Goal: Find specific page/section: Find specific page/section

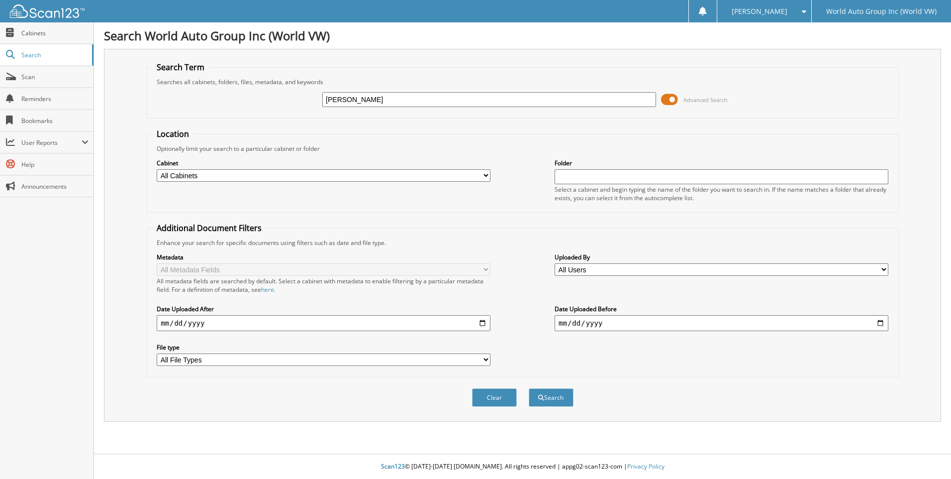
type input "[PERSON_NAME]"
click at [529, 388] on button "Search" at bounding box center [551, 397] width 45 height 18
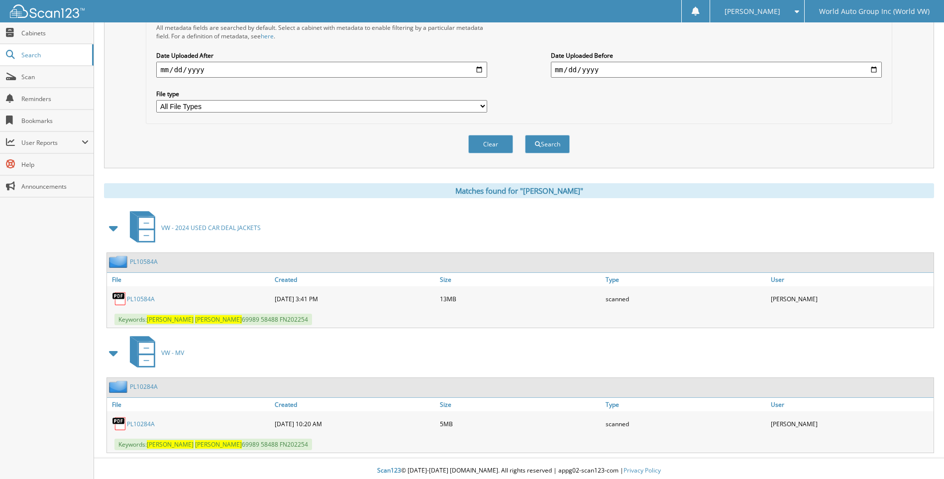
scroll to position [258, 0]
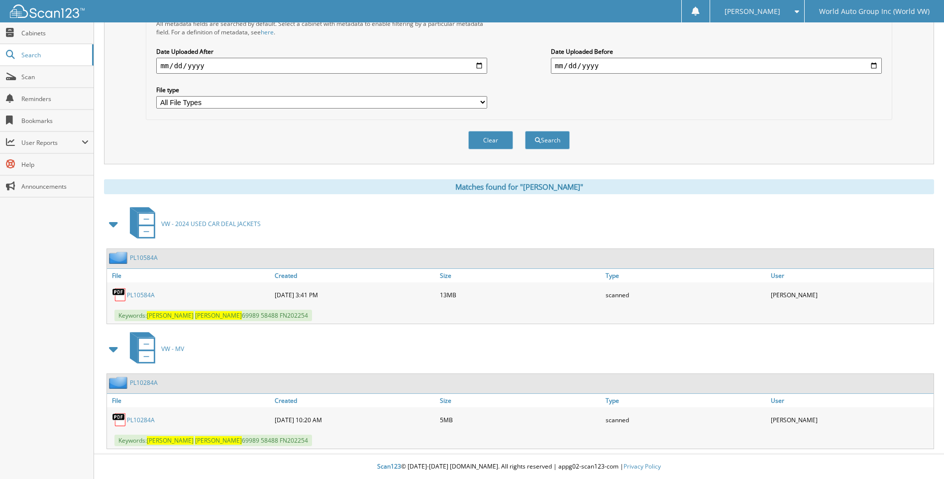
click at [152, 417] on link "PL10284A" at bounding box center [141, 420] width 28 height 8
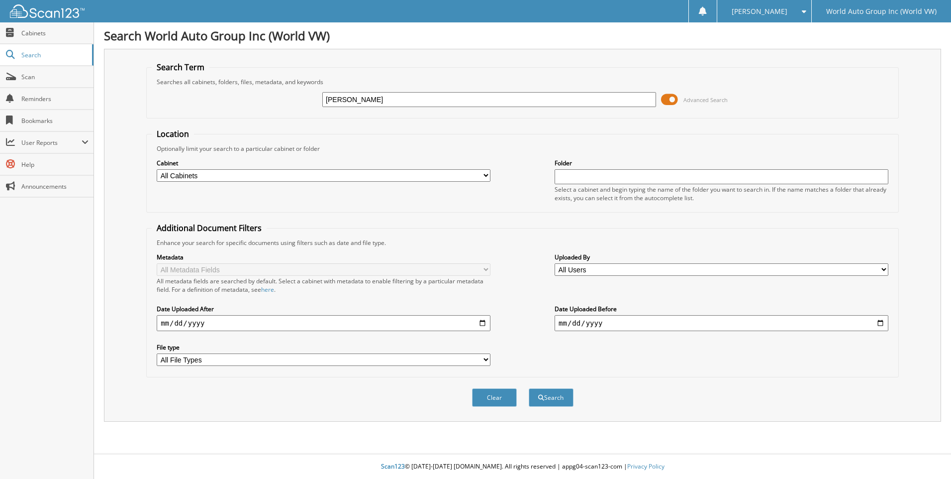
type input "[PERSON_NAME]"
click at [529, 388] on button "Search" at bounding box center [551, 397] width 45 height 18
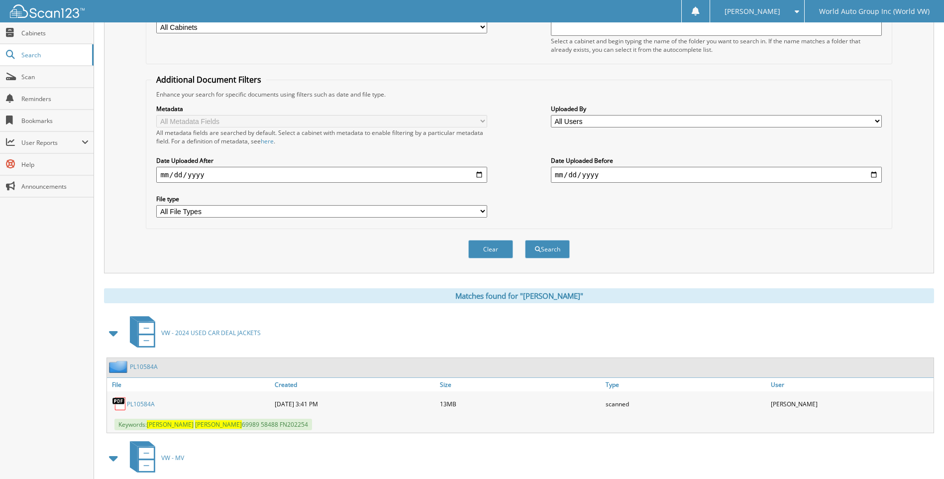
scroll to position [249, 0]
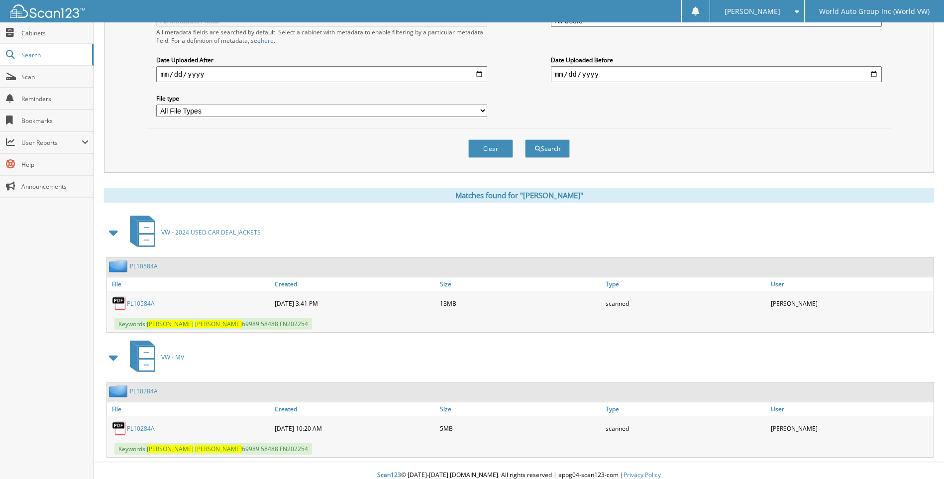
click at [152, 428] on link "PL10284A" at bounding box center [141, 428] width 28 height 8
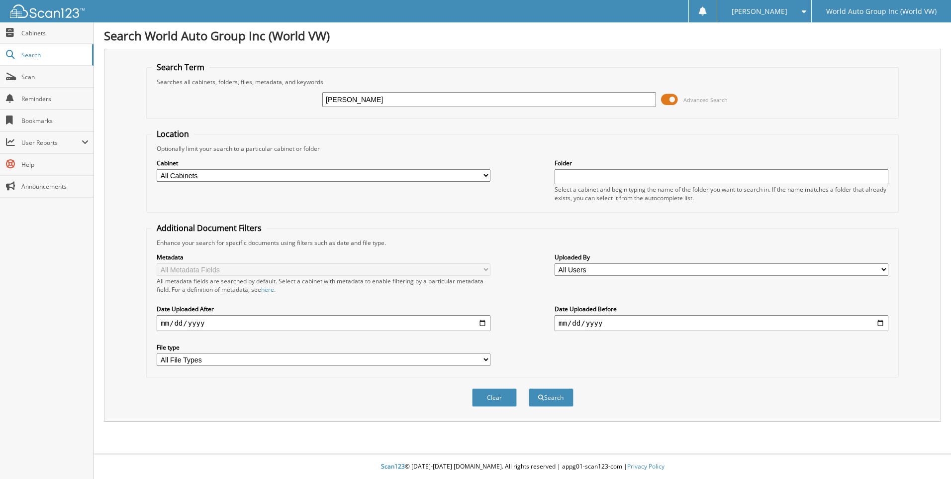
type input "[PERSON_NAME]"
click at [529, 388] on button "Search" at bounding box center [551, 397] width 45 height 18
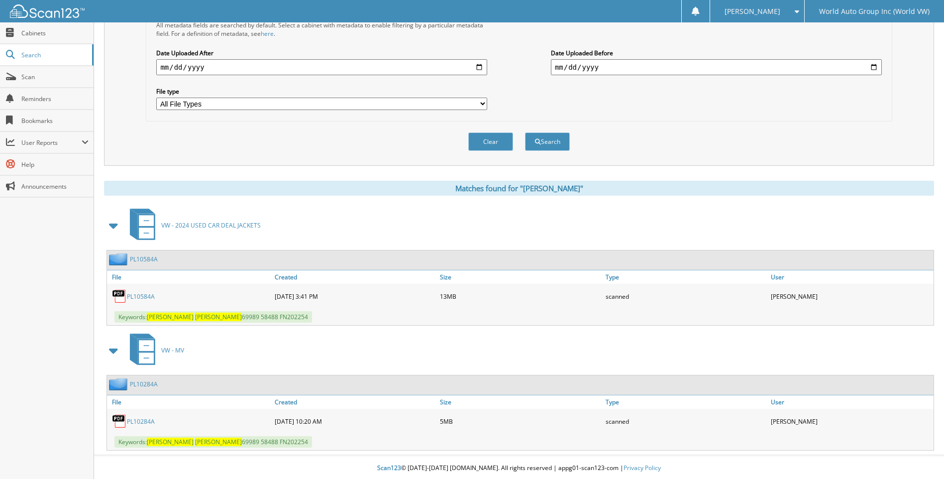
scroll to position [258, 0]
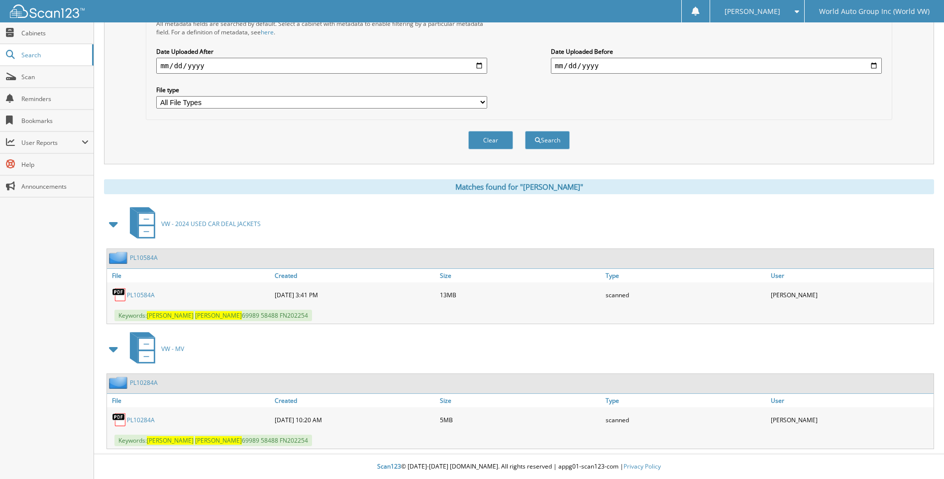
click at [149, 417] on link "PL10284A" at bounding box center [141, 420] width 28 height 8
